Goal: Task Accomplishment & Management: Complete application form

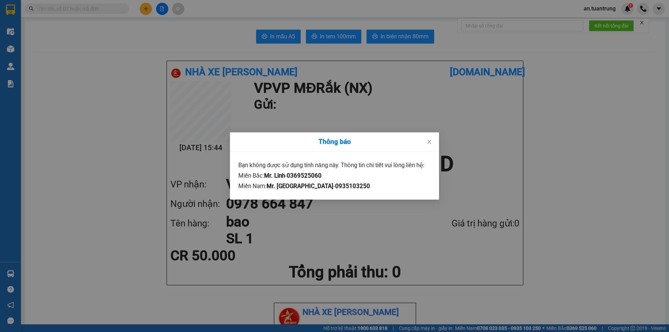
click at [144, 12] on div "Thông báo Bạn không được sử dụng tính năng này. Thông tin chi tiết vui lòng liê…" at bounding box center [334, 166] width 669 height 332
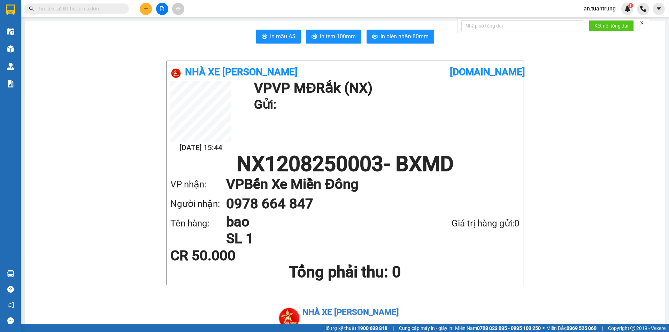
click at [144, 12] on button at bounding box center [146, 9] width 12 height 12
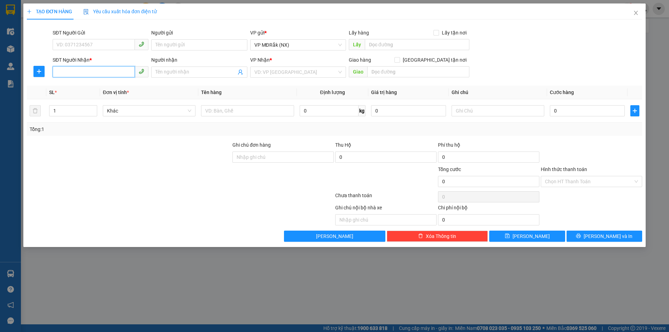
click at [102, 75] on input "SĐT Người Nhận *" at bounding box center [94, 71] width 82 height 11
type input "0971520086"
click at [95, 85] on div "0971520086" at bounding box center [100, 86] width 87 height 8
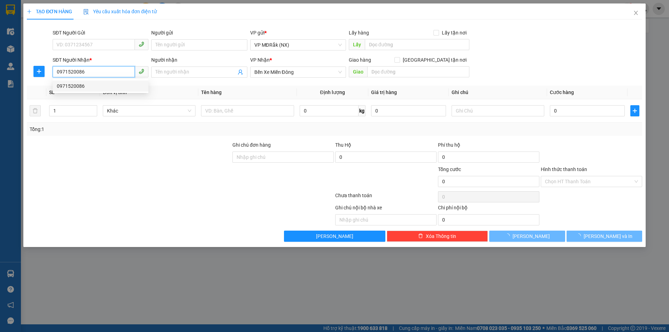
type input "550.000"
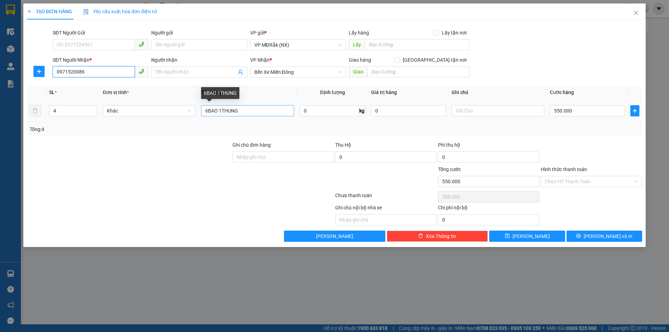
type input "0971520086"
drag, startPoint x: 247, startPoint y: 109, endPoint x: 140, endPoint y: 109, distance: 107.3
click at [140, 109] on tr "4 Khác 6BAO 1THUNG 0 kg 0 550.000" at bounding box center [334, 110] width 615 height 23
type input "1 bao"
click at [77, 114] on input "4" at bounding box center [72, 111] width 47 height 10
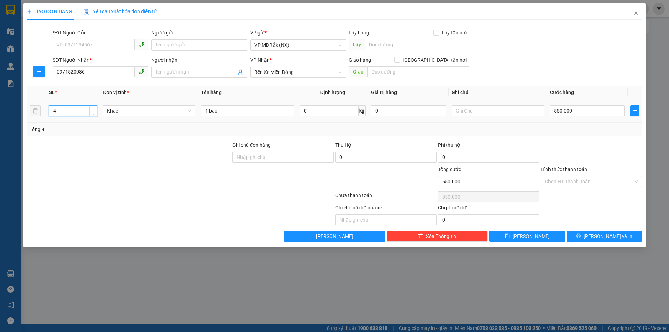
click at [77, 114] on input "4" at bounding box center [72, 111] width 47 height 10
click at [78, 114] on input "4" at bounding box center [72, 111] width 47 height 10
type input "1"
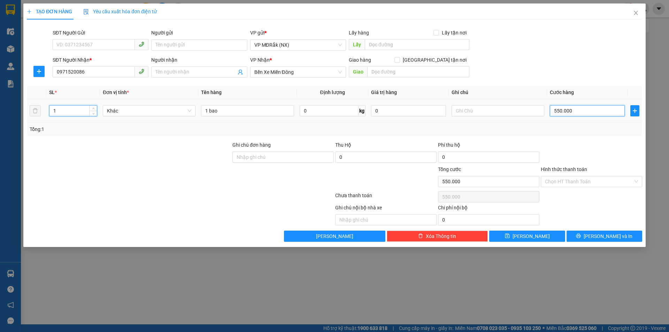
click at [578, 112] on input "550.000" at bounding box center [587, 110] width 75 height 11
type input "7"
type input "70"
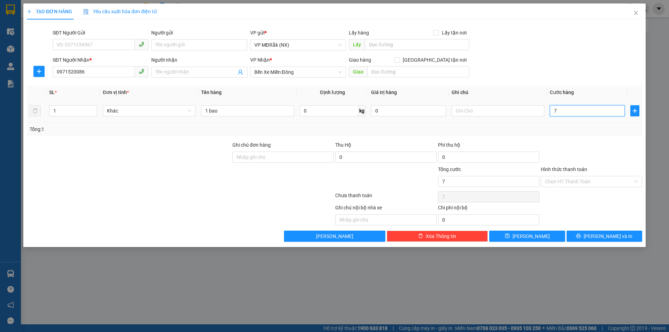
type input "70"
type input "700"
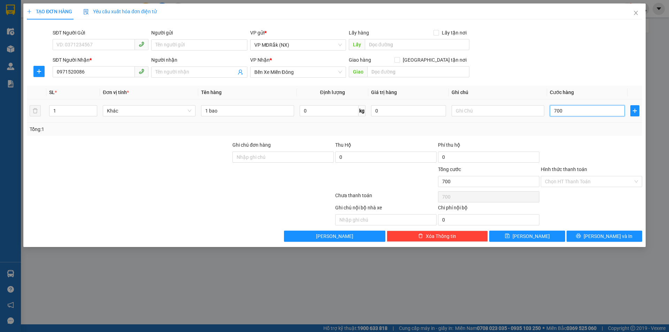
type input "7.000"
type input "70.000"
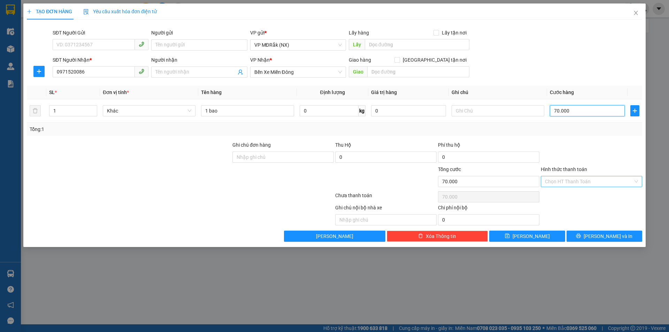
type input "70.000"
click at [583, 183] on input "Hình thức thanh toán" at bounding box center [589, 181] width 88 height 10
click at [576, 196] on div "Tại văn phòng" at bounding box center [591, 196] width 93 height 8
type input "0"
click at [587, 236] on button "[PERSON_NAME] và In" at bounding box center [604, 236] width 76 height 11
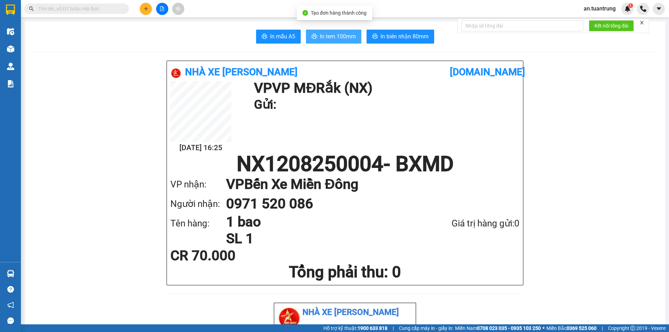
click at [318, 32] on button "In tem 100mm" at bounding box center [333, 37] width 55 height 14
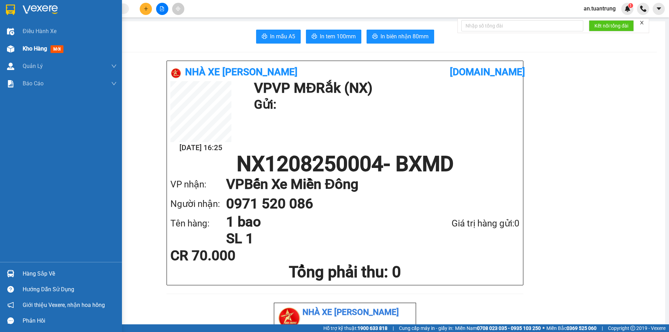
click at [32, 46] on span "Kho hàng" at bounding box center [35, 48] width 24 height 7
